Goal: Use online tool/utility

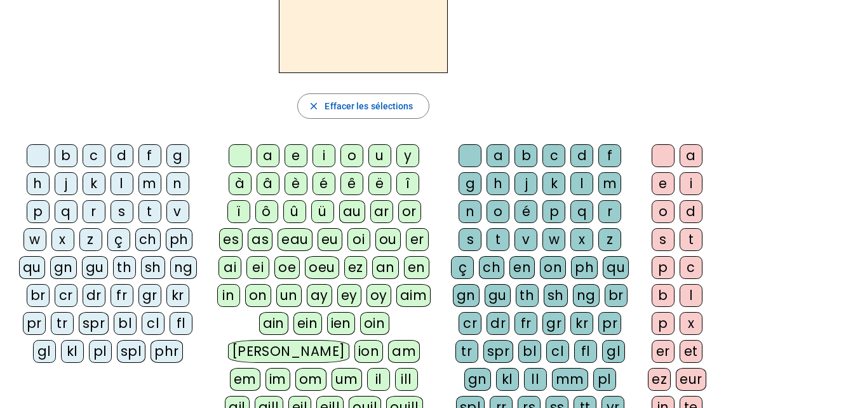
scroll to position [124, 0]
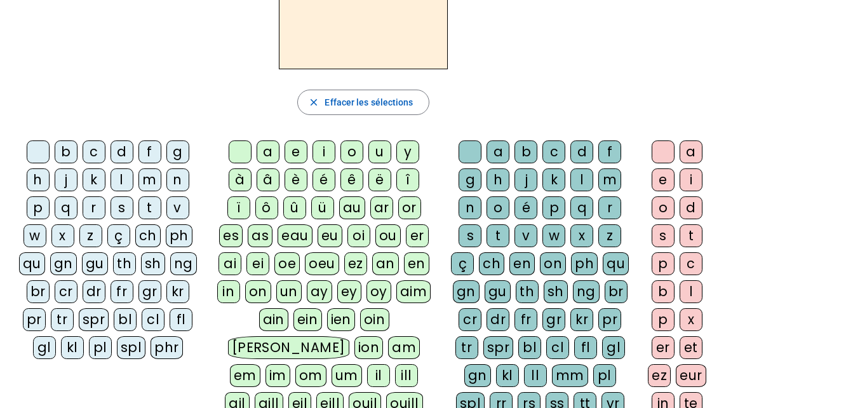
click at [152, 184] on div "m" at bounding box center [149, 179] width 23 height 23
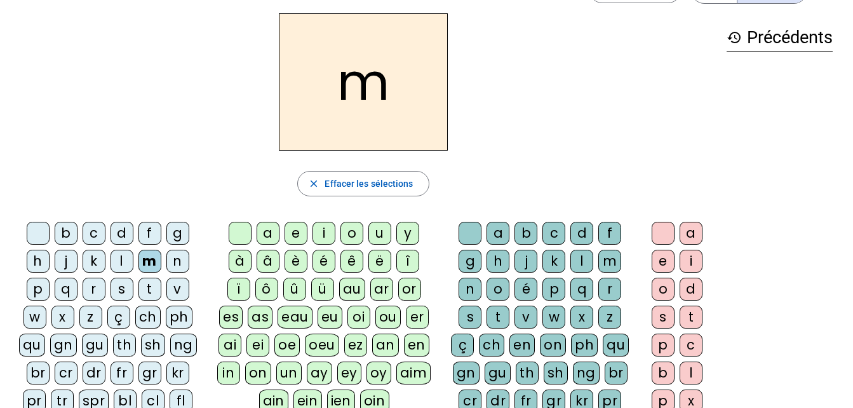
scroll to position [42, 0]
click at [269, 237] on div "a" at bounding box center [267, 233] width 23 height 23
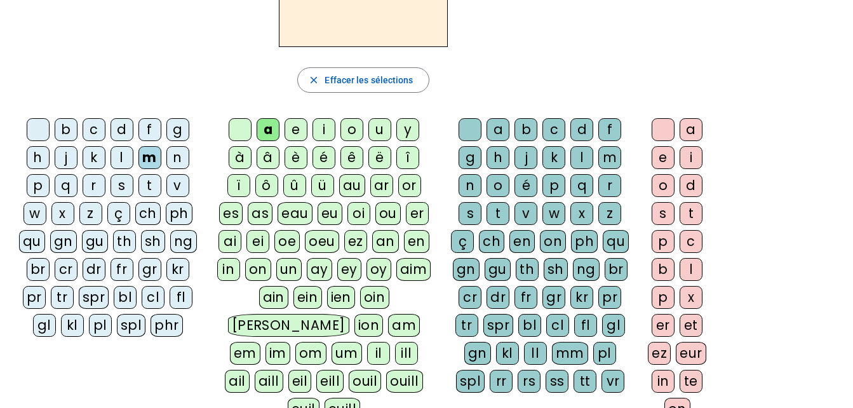
scroll to position [147, 0]
click at [682, 276] on div "l" at bounding box center [690, 268] width 23 height 23
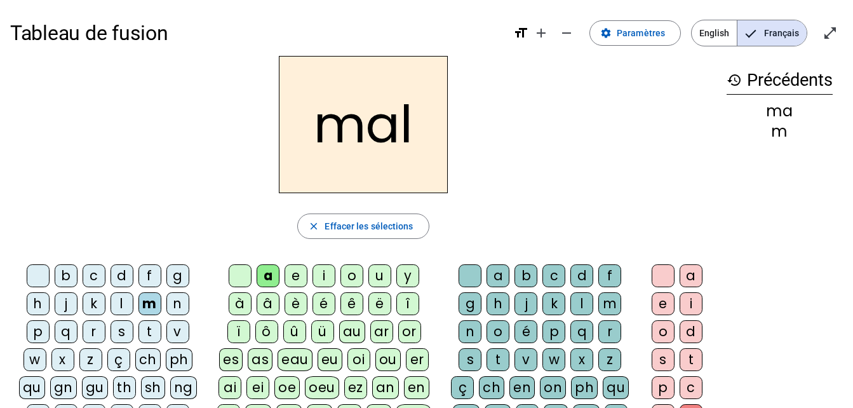
click at [39, 277] on div at bounding box center [38, 275] width 23 height 23
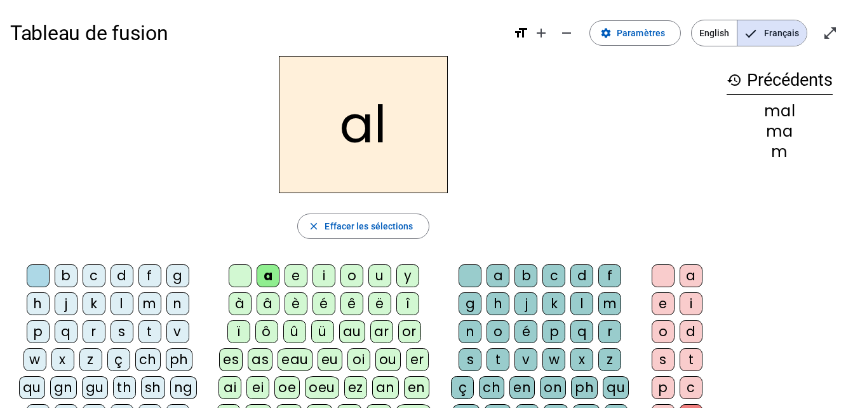
click at [120, 336] on div "s" at bounding box center [121, 331] width 23 height 23
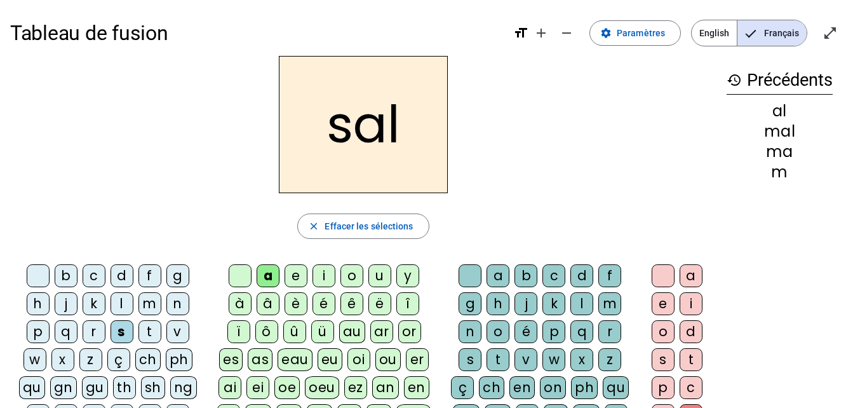
click at [103, 283] on div "c" at bounding box center [94, 275] width 23 height 23
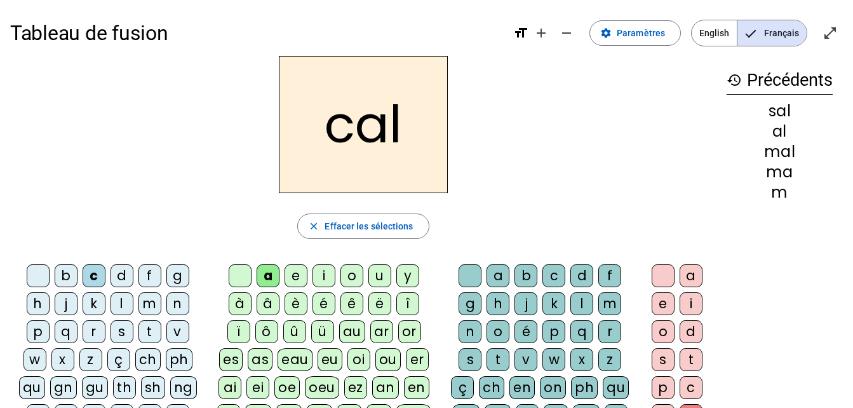
click at [118, 333] on div "s" at bounding box center [121, 331] width 23 height 23
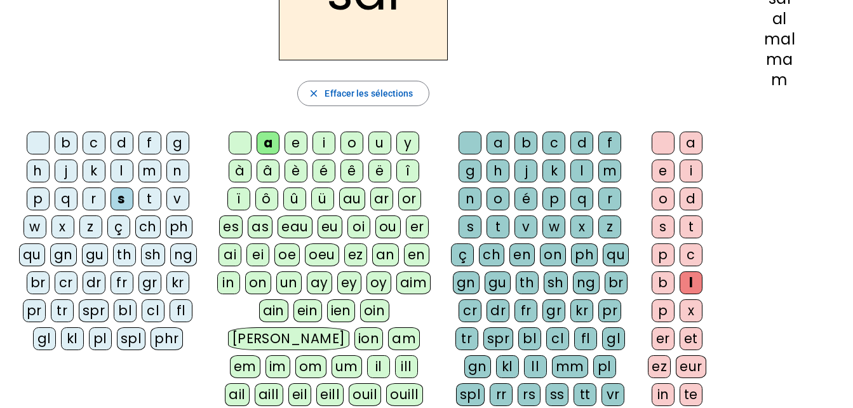
scroll to position [137, 0]
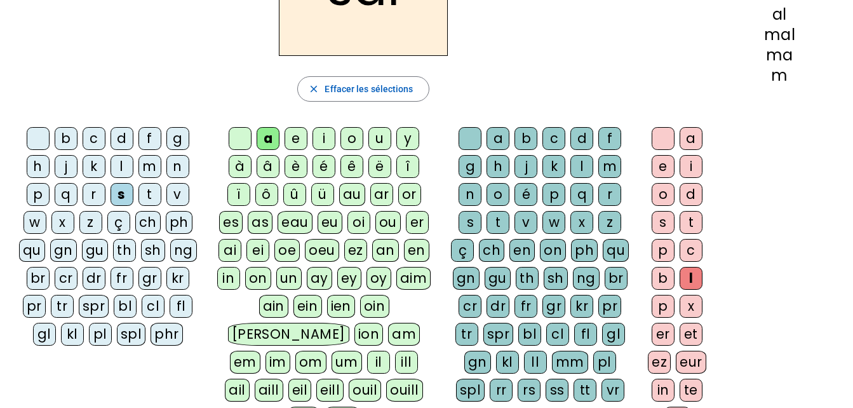
click at [693, 248] on div "c" at bounding box center [690, 250] width 23 height 23
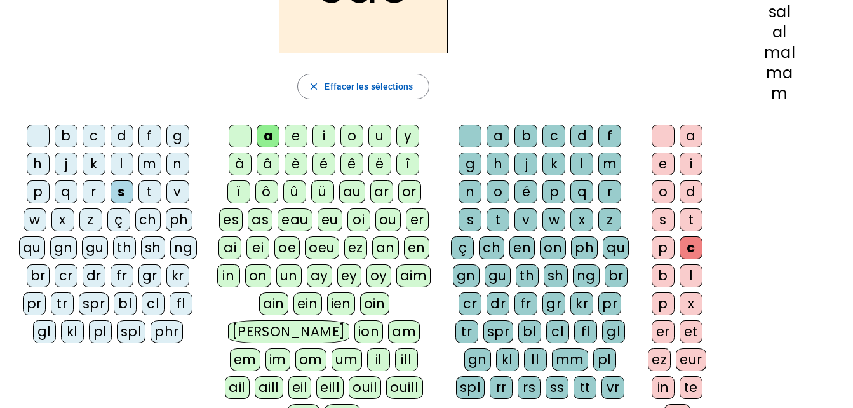
scroll to position [142, 0]
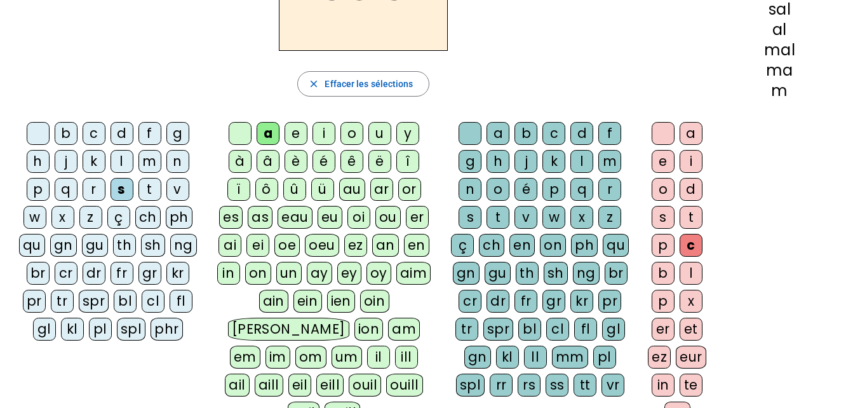
click at [38, 133] on div at bounding box center [38, 133] width 23 height 23
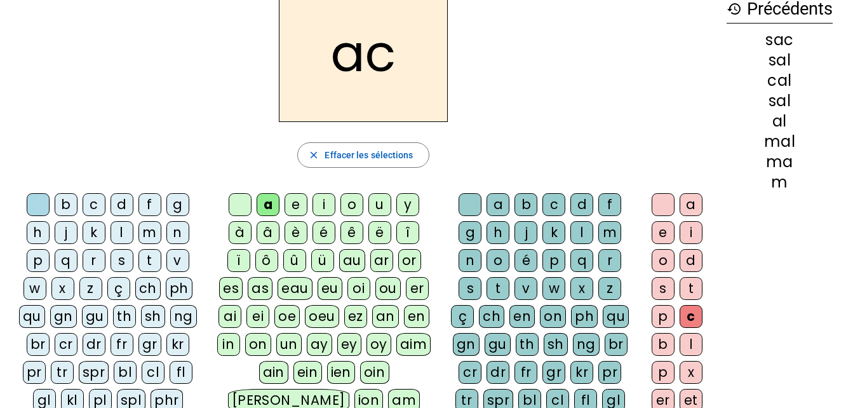
scroll to position [70, 0]
click at [610, 239] on div "m" at bounding box center [609, 233] width 23 height 23
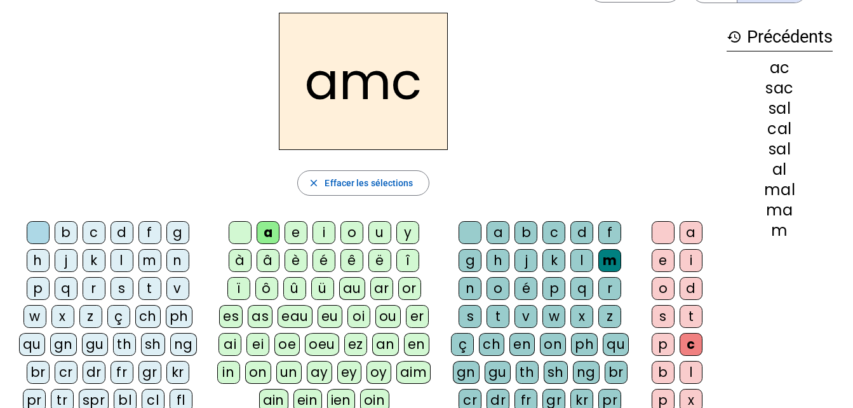
scroll to position [43, 0]
click at [687, 265] on div "i" at bounding box center [690, 260] width 23 height 23
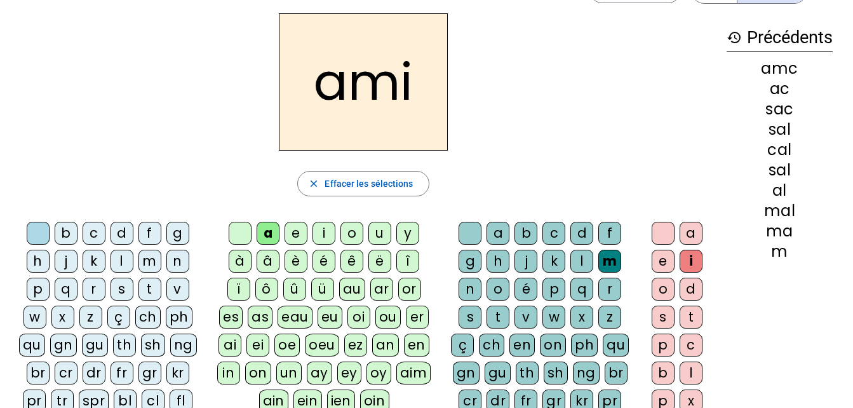
scroll to position [0, 0]
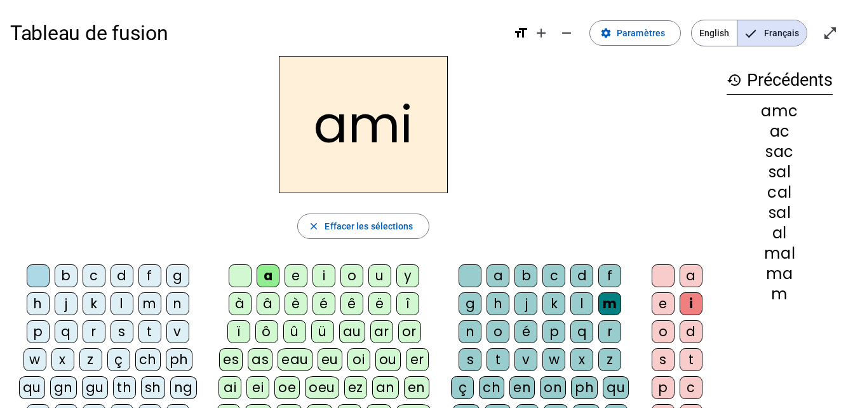
click at [659, 359] on div "s" at bounding box center [662, 359] width 23 height 23
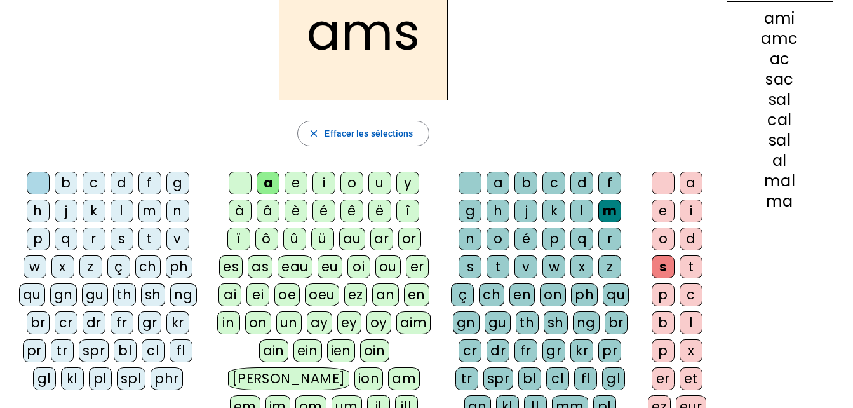
scroll to position [93, 0]
click at [126, 232] on div "s" at bounding box center [121, 238] width 23 height 23
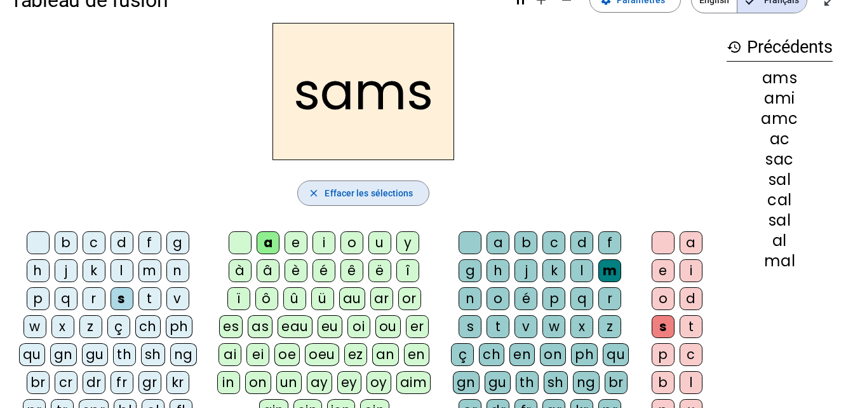
scroll to position [32, 0]
click at [351, 242] on div "o" at bounding box center [351, 243] width 23 height 23
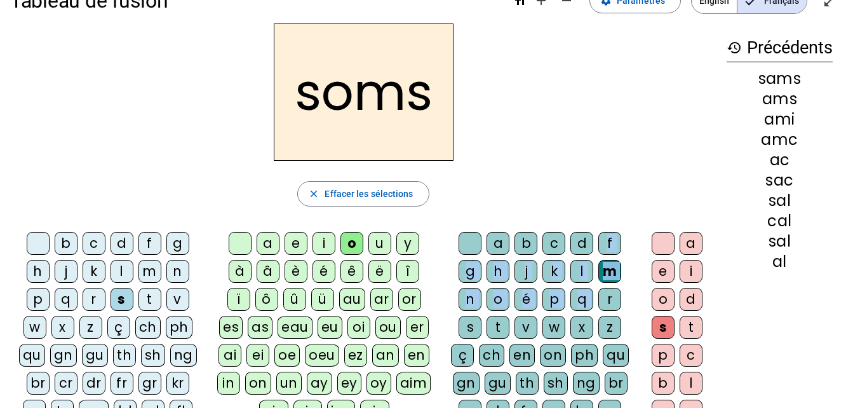
drag, startPoint x: 601, startPoint y: 300, endPoint x: 582, endPoint y: 244, distance: 59.8
click at [582, 244] on div "a b c d f g h j k l m n o é p q r s t v w x z ç ch en on ph qu gn gu th sh ng b…" at bounding box center [543, 371] width 190 height 279
click at [570, 243] on div "d" at bounding box center [581, 243] width 23 height 23
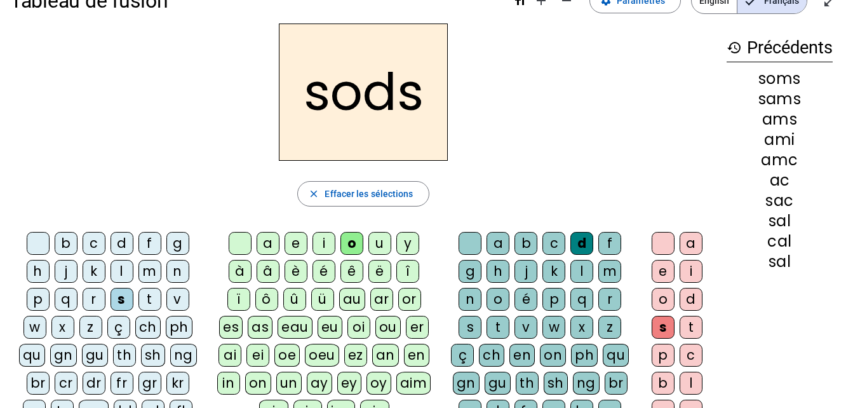
click at [687, 246] on div "a" at bounding box center [690, 243] width 23 height 23
